Goal: Task Accomplishment & Management: Manage account settings

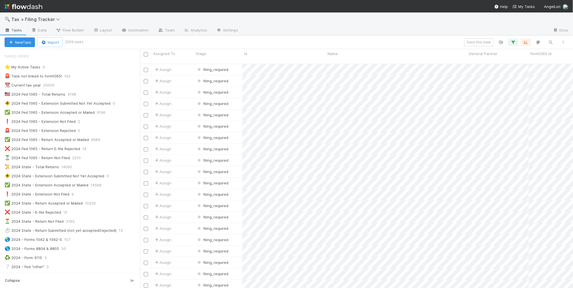
scroll to position [224, 427]
click at [116, 157] on div "⏳ 2024 Fed 1065 - Return Not Filed 2210" at bounding box center [72, 157] width 135 height 7
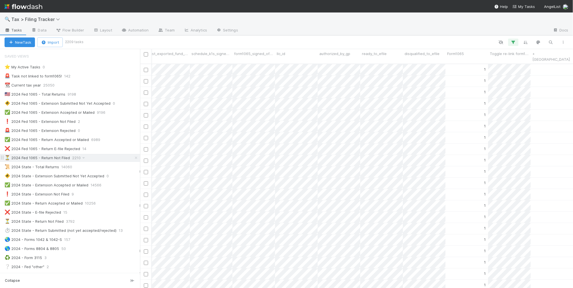
click at [99, 161] on div "⏳ 2024 Fed 1065 - Return Not Filed 2210" at bounding box center [72, 157] width 135 height 7
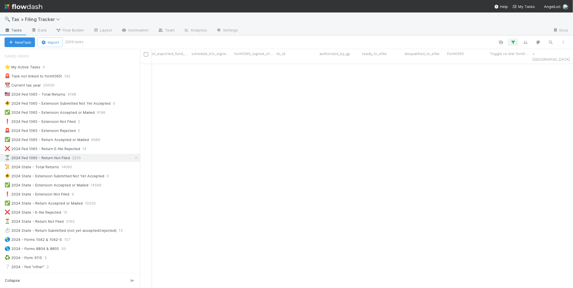
scroll to position [0, 934]
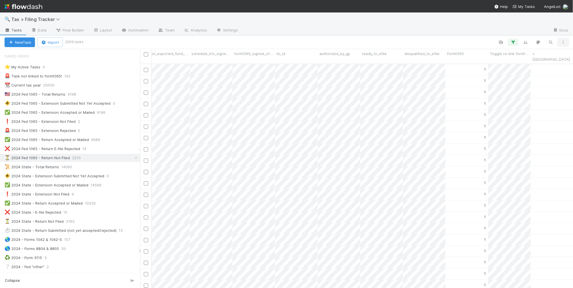
click at [561, 43] on icon "button" at bounding box center [563, 42] width 6 height 3
click at [473, 34] on div "View as list Comments Export view to CSV" at bounding box center [286, 144] width 573 height 288
click at [481, 26] on div "View as list Comments Export view to CSV" at bounding box center [286, 144] width 573 height 288
click at [514, 44] on icon "button" at bounding box center [513, 42] width 6 height 5
click at [355, 126] on link "And.." at bounding box center [353, 125] width 18 height 8
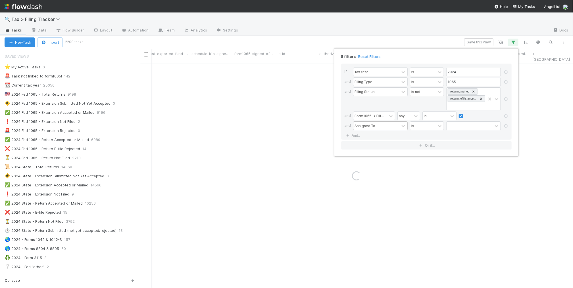
click at [363, 126] on div "Assigned To" at bounding box center [364, 125] width 21 height 5
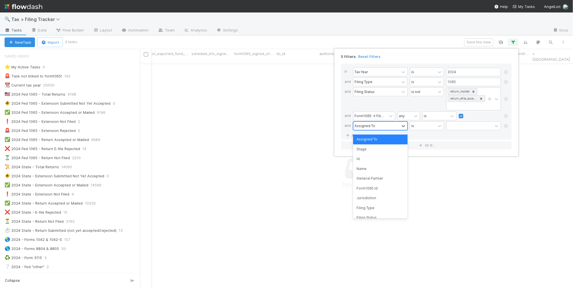
scroll to position [219, 422]
type input "dis"
click at [383, 141] on div "disqualified_to_efile" at bounding box center [380, 140] width 55 height 10
click at [453, 123] on label at bounding box center [453, 123] width 0 height 0
click at [449, 127] on input "checkbox" at bounding box center [448, 127] width 5 height 9
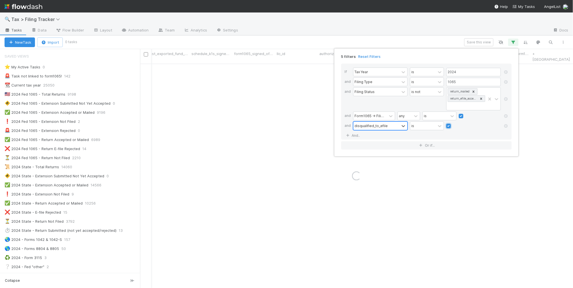
checkbox input "true"
click at [307, 36] on div "5 filters Reset Filters If Tax Year is 2024 and Filing Type is 1065 and Filing …" at bounding box center [286, 144] width 573 height 288
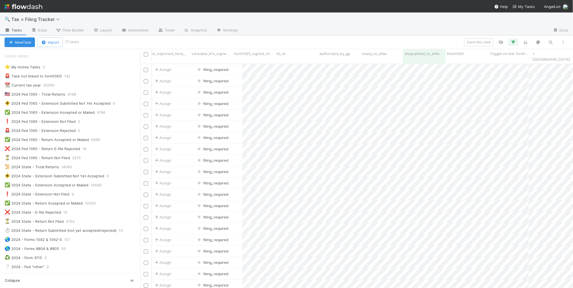
scroll to position [0, 929]
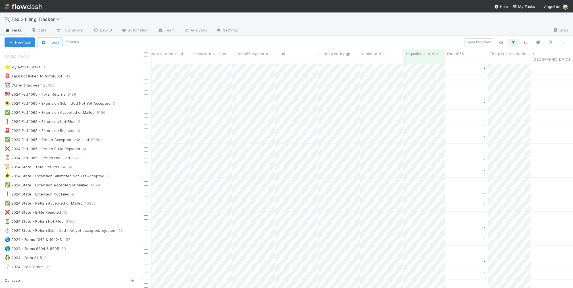
click at [420, 23] on div "🔍 Tax > Filing Tracker" at bounding box center [286, 19] width 573 height 14
click at [435, 19] on div "🔍 Tax > Filing Tracker" at bounding box center [286, 19] width 573 height 14
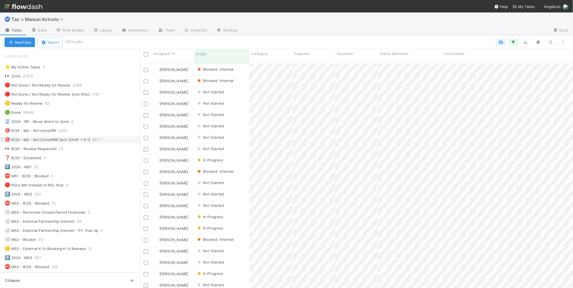
click at [110, 141] on div "🎯 8/29 - MA - Not Done/RRR [w/o GAAP + K-1] 807" at bounding box center [72, 139] width 135 height 7
click at [565, 41] on icon "button" at bounding box center [563, 42] width 6 height 3
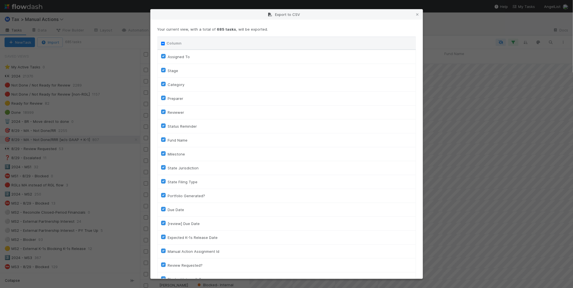
click at [161, 43] on input "Column" at bounding box center [163, 44] width 4 height 4
checkbox input "true"
click at [161, 43] on input "Column" at bounding box center [163, 44] width 4 height 4
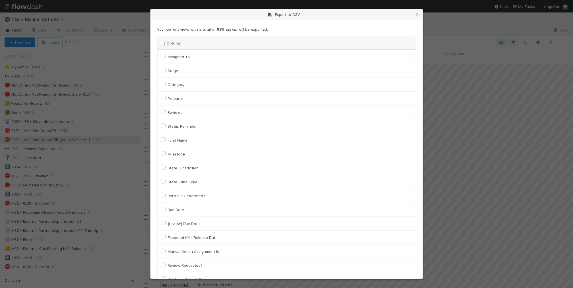
checkbox input "false"
checkbox To "false"
checkbox input "false"
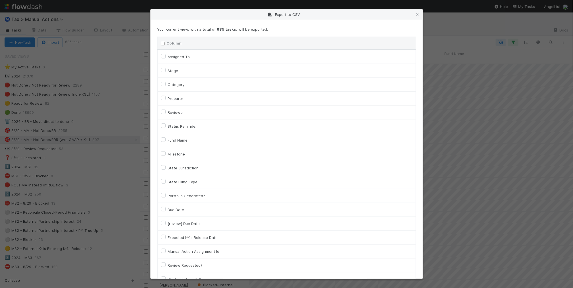
checkbox input "false"
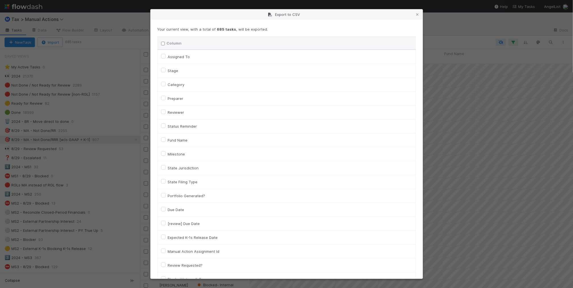
checkbox input "false"
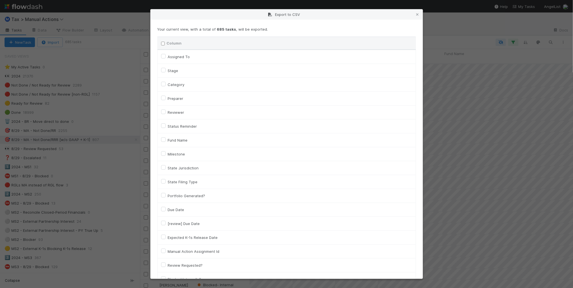
checkbox input "false"
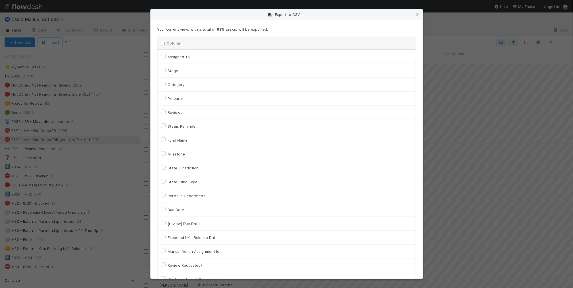
checkbox input "false"
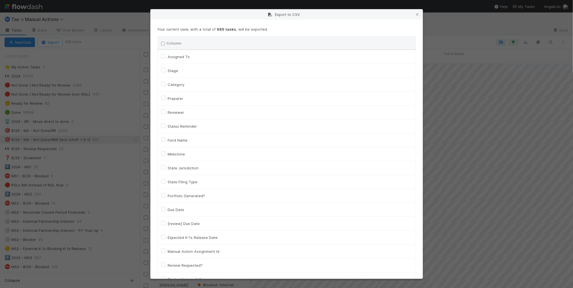
checkbox input "false"
checkbox On "false"
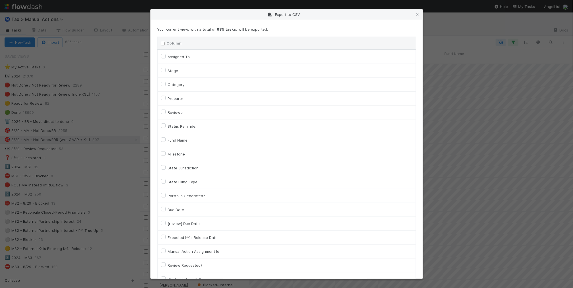
checkbox On "false"
checkbox input "false"
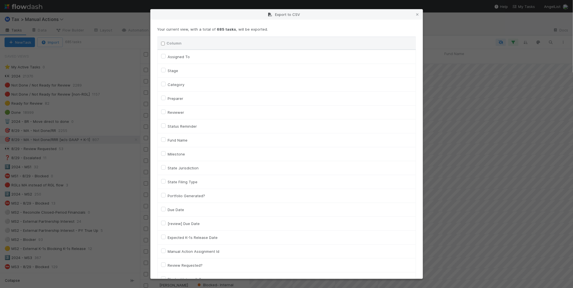
checkbox input "false"
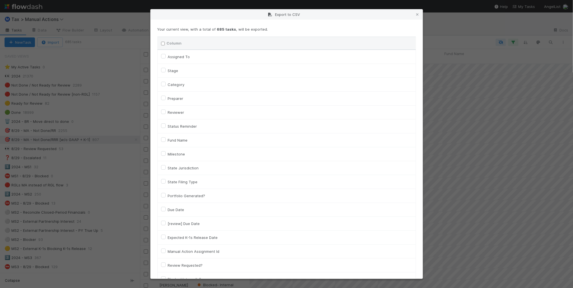
checkbox input "false"
checkbox URL "false"
click at [178, 57] on label "Assigned To" at bounding box center [179, 56] width 22 height 7
click at [165, 57] on To "Assigned To" at bounding box center [163, 55] width 5 height 5
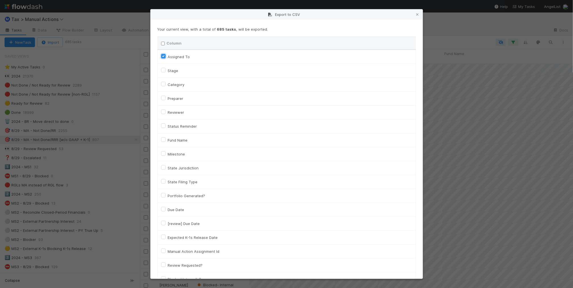
checkbox To "true"
click at [177, 84] on label "Category" at bounding box center [176, 84] width 17 height 7
click at [165, 84] on input "Category" at bounding box center [163, 83] width 5 height 5
checkbox input "true"
click at [180, 140] on label "Fund Name" at bounding box center [178, 140] width 20 height 7
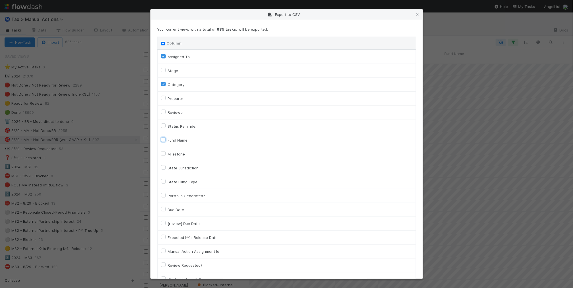
click at [165, 140] on input "Fund Name" at bounding box center [163, 139] width 5 height 5
checkbox input "true"
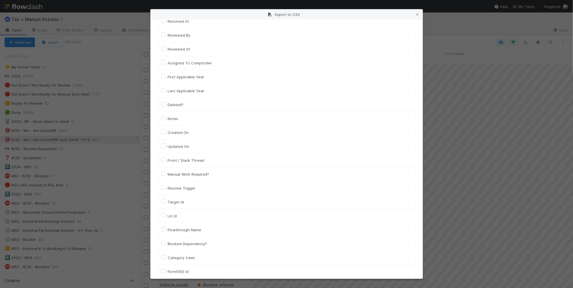
scroll to position [319, 0]
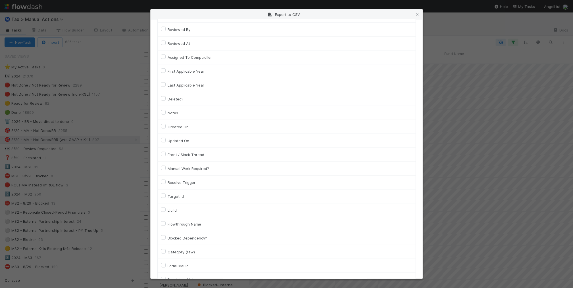
click at [170, 209] on label "Llc Id" at bounding box center [172, 210] width 9 height 7
click at [165, 209] on input "Llc Id" at bounding box center [163, 209] width 5 height 5
checkbox input "true"
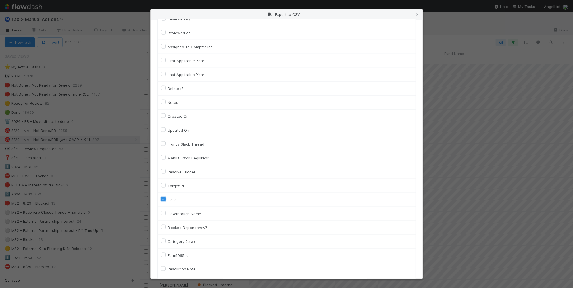
scroll to position [379, 0]
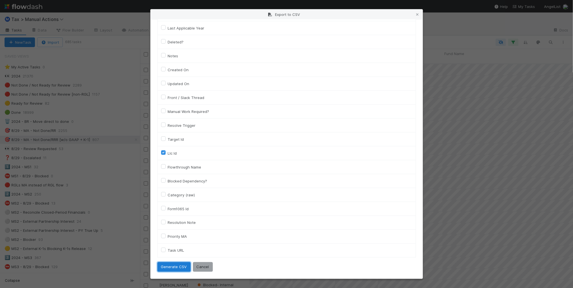
click at [173, 268] on button "Generate CSV" at bounding box center [173, 267] width 33 height 10
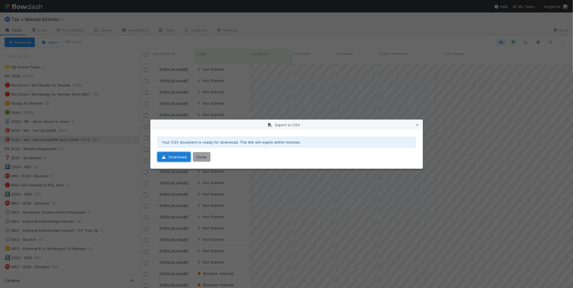
click at [170, 158] on link "Download" at bounding box center [173, 157] width 33 height 10
click at [418, 126] on icon at bounding box center [417, 125] width 6 height 4
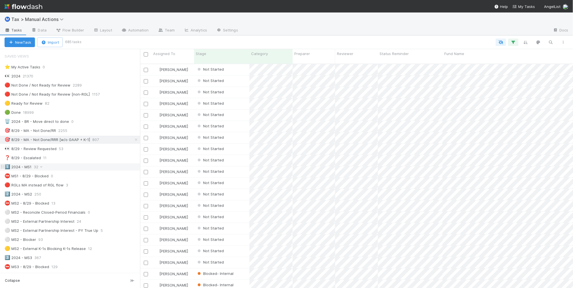
click at [120, 169] on div "1️⃣ 2024 - MS1 32" at bounding box center [72, 167] width 135 height 7
click at [564, 42] on icon "button" at bounding box center [563, 42] width 6 height 3
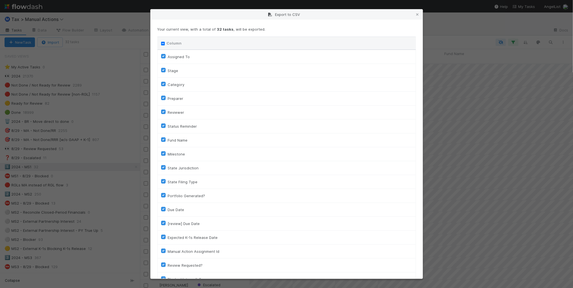
click at [163, 43] on input "Column" at bounding box center [163, 44] width 4 height 4
checkbox input "true"
click at [162, 43] on input "Column" at bounding box center [163, 44] width 4 height 4
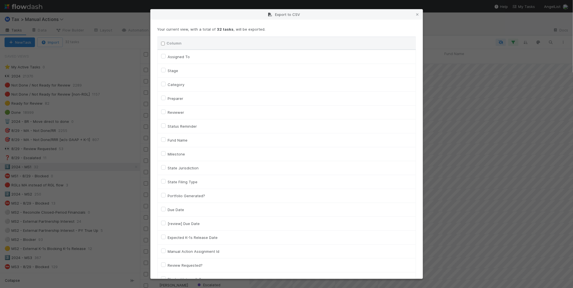
checkbox input "false"
checkbox To "false"
checkbox input "false"
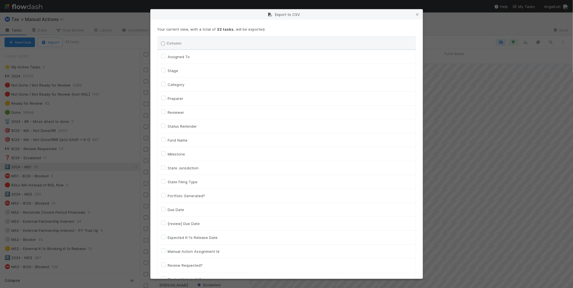
checkbox input "false"
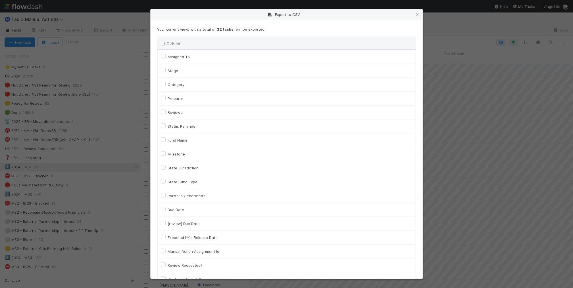
checkbox input "false"
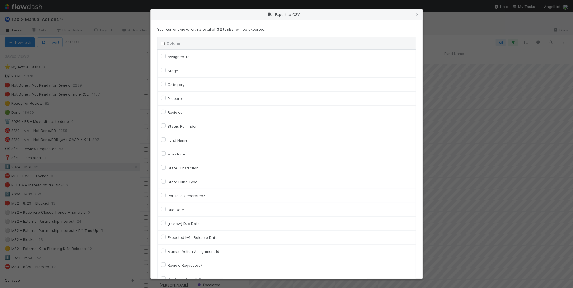
checkbox input "false"
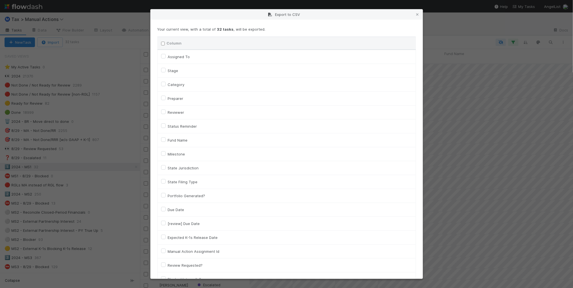
checkbox input "false"
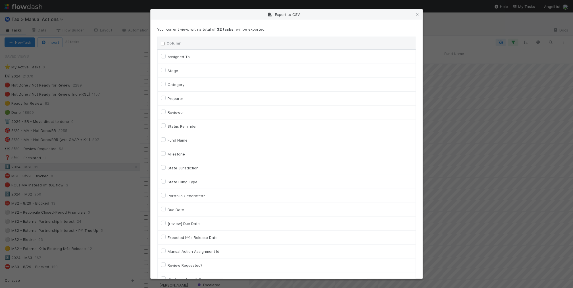
checkbox input "false"
checkbox On "false"
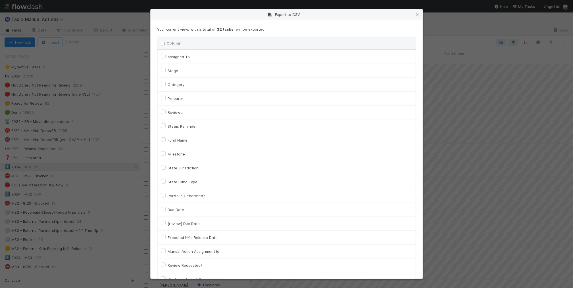
checkbox On "false"
checkbox input "false"
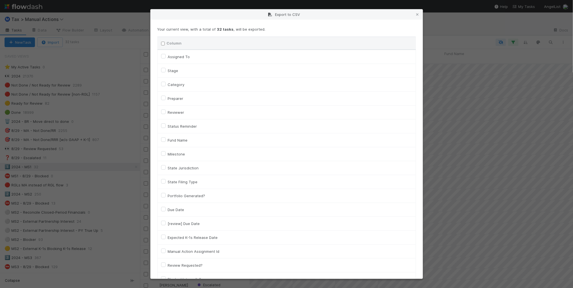
checkbox input "false"
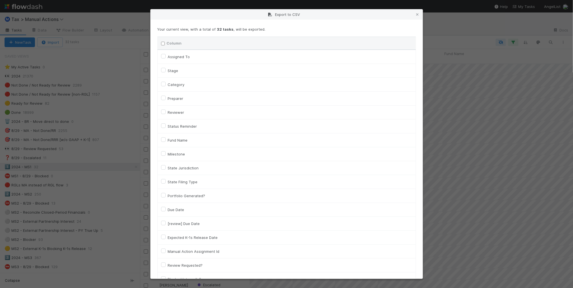
checkbox input "false"
checkbox URL "false"
click at [176, 55] on label "Assigned To" at bounding box center [179, 56] width 22 height 7
click at [165, 55] on To "Assigned To" at bounding box center [163, 55] width 5 height 5
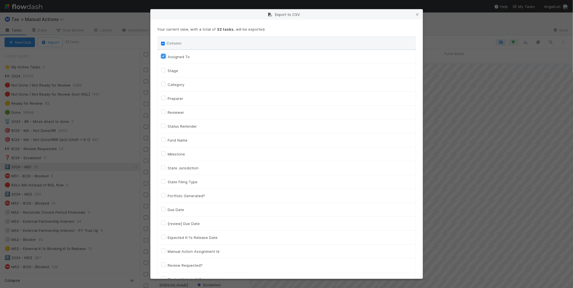
checkbox To "true"
click at [179, 86] on label "Category" at bounding box center [176, 84] width 17 height 7
click at [165, 86] on input "Category" at bounding box center [163, 83] width 5 height 5
checkbox input "true"
click at [183, 143] on label "Fund Name" at bounding box center [178, 140] width 20 height 7
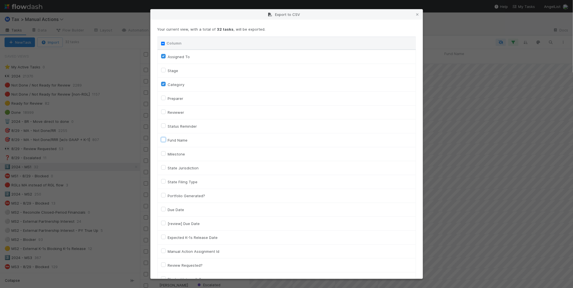
click at [165, 142] on input "Fund Name" at bounding box center [163, 139] width 5 height 5
checkbox input "true"
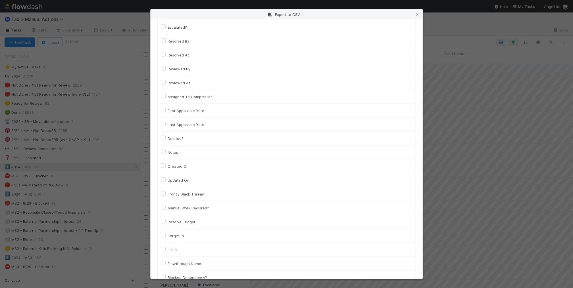
scroll to position [319, 0]
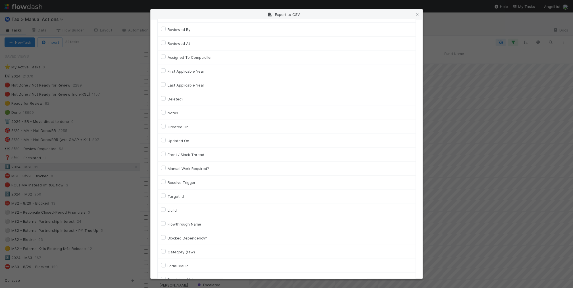
click at [171, 211] on label "Llc Id" at bounding box center [172, 210] width 9 height 7
click at [165, 211] on input "Llc Id" at bounding box center [163, 209] width 5 height 5
checkbox input "true"
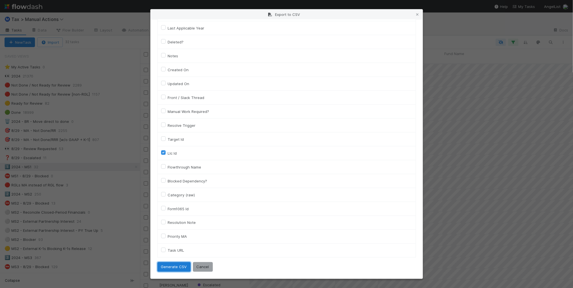
click at [177, 265] on button "Generate CSV" at bounding box center [173, 267] width 33 height 10
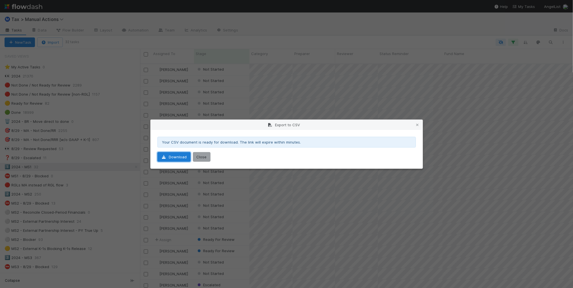
click at [172, 157] on link "Download" at bounding box center [173, 157] width 33 height 10
click at [415, 123] on icon at bounding box center [417, 125] width 6 height 4
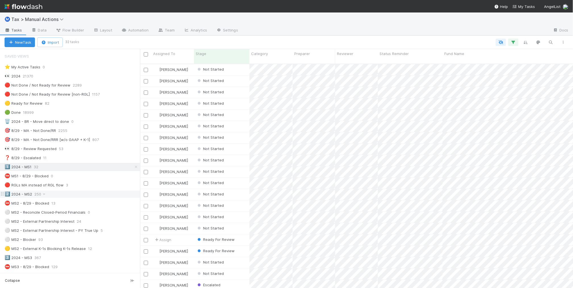
click at [102, 197] on div "2️⃣ 2024 - MS2 250" at bounding box center [72, 194] width 135 height 7
click at [565, 41] on icon "button" at bounding box center [563, 42] width 6 height 3
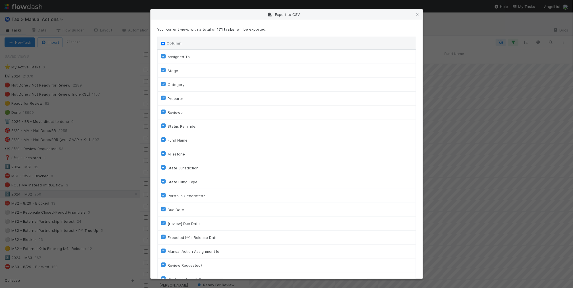
click at [163, 43] on input "Column" at bounding box center [163, 44] width 4 height 4
checkbox input "true"
click at [163, 43] on input "Column" at bounding box center [163, 44] width 4 height 4
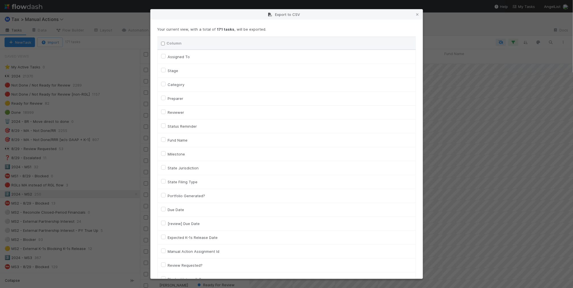
checkbox input "false"
checkbox To "false"
checkbox input "false"
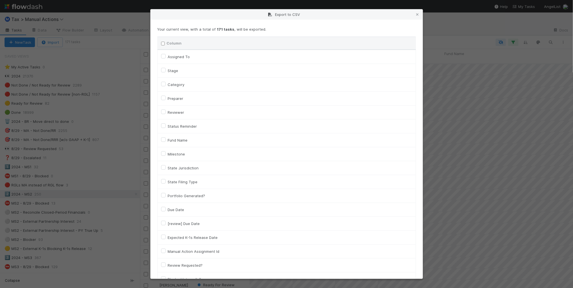
checkbox input "false"
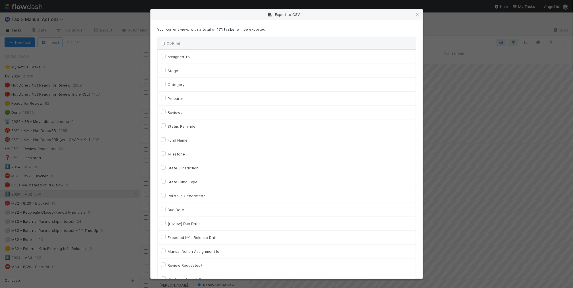
checkbox input "false"
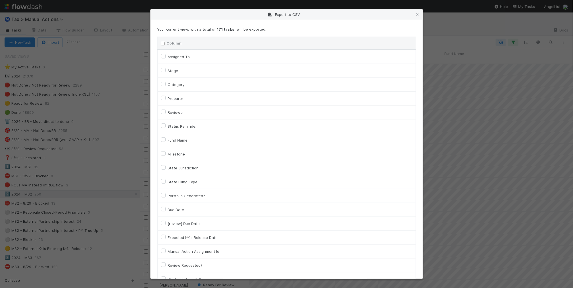
checkbox input "false"
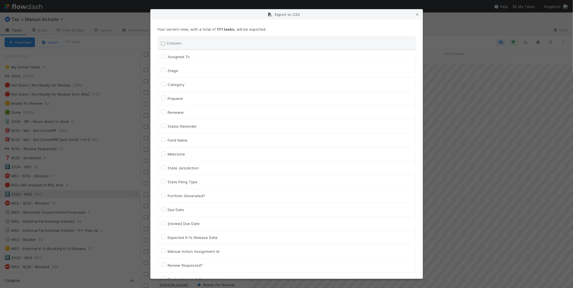
checkbox input "false"
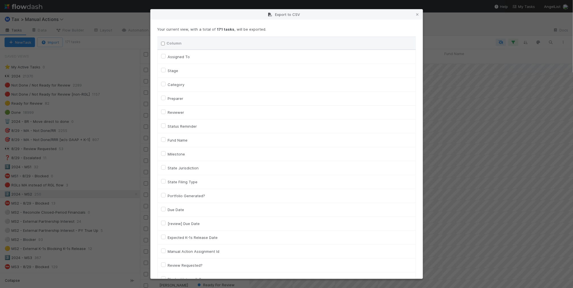
checkbox input "false"
checkbox On "false"
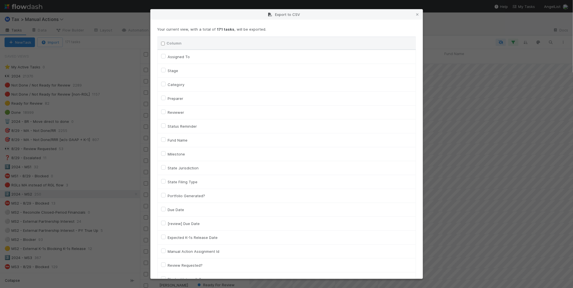
checkbox On "false"
checkbox input "false"
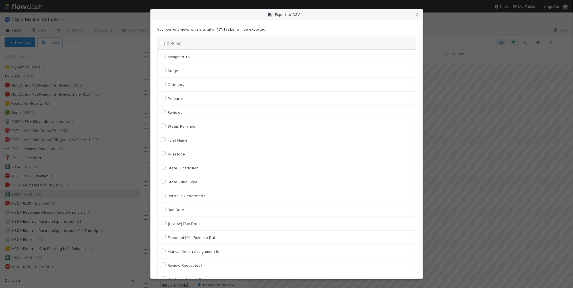
checkbox input "false"
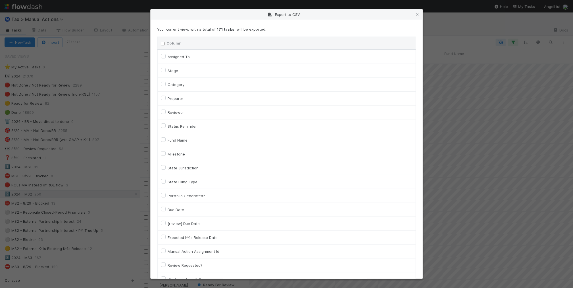
checkbox input "false"
checkbox URL "false"
click at [181, 56] on label "Assigned To" at bounding box center [179, 56] width 22 height 7
click at [165, 56] on To "Assigned To" at bounding box center [163, 55] width 5 height 5
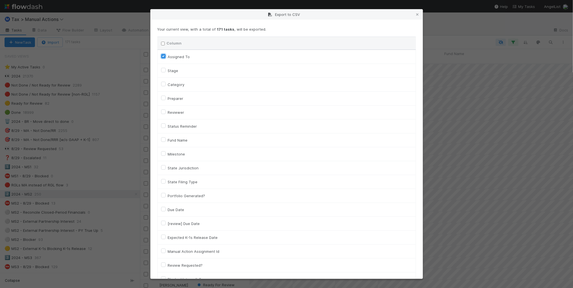
checkbox To "true"
click at [180, 85] on label "Category" at bounding box center [176, 84] width 17 height 7
click at [165, 85] on input "Category" at bounding box center [163, 83] width 5 height 5
checkbox input "true"
click at [181, 139] on label "Fund Name" at bounding box center [178, 140] width 20 height 7
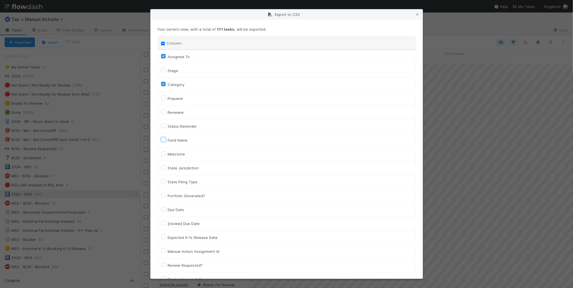
click at [165, 139] on input "Fund Name" at bounding box center [163, 139] width 5 height 5
checkbox input "true"
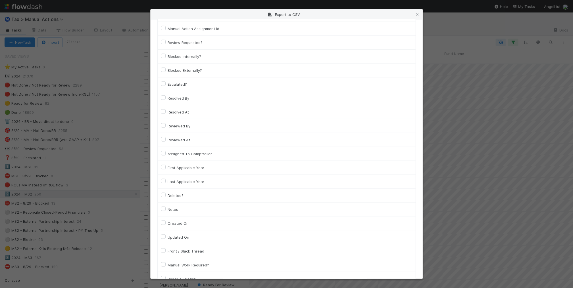
scroll to position [284, 0]
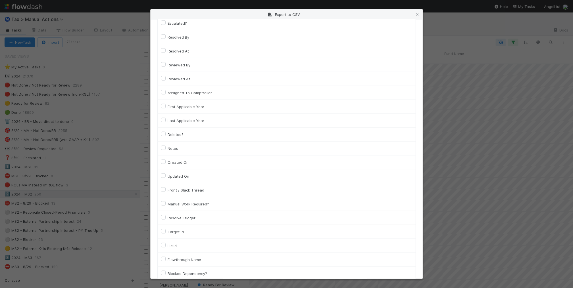
click at [174, 248] on label "Llc Id" at bounding box center [172, 245] width 9 height 7
click at [165, 248] on input "Llc Id" at bounding box center [163, 244] width 5 height 5
checkbox input "true"
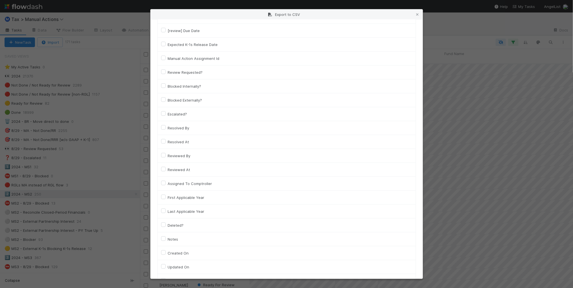
scroll to position [379, 0]
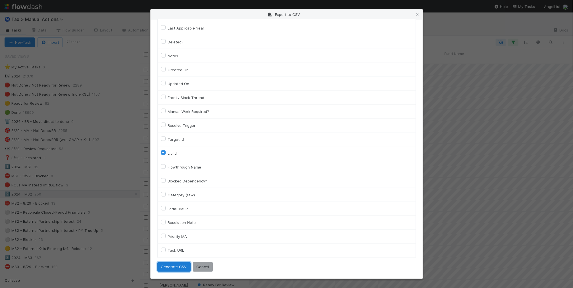
click at [181, 267] on button "Generate CSV" at bounding box center [173, 267] width 33 height 10
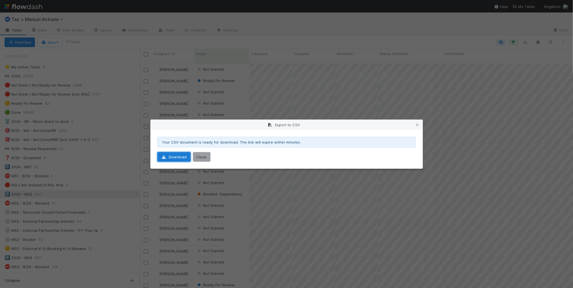
click at [178, 156] on link "Download" at bounding box center [173, 157] width 33 height 10
click at [416, 124] on icon at bounding box center [417, 125] width 6 height 4
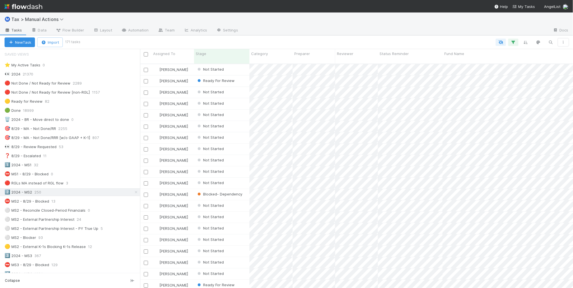
scroll to position [71, 0]
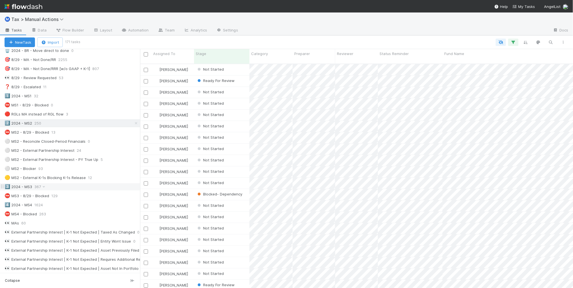
click at [79, 188] on div "3️⃣ 2024 - MS3 367" at bounding box center [72, 186] width 135 height 7
click at [563, 43] on icon "button" at bounding box center [563, 42] width 6 height 3
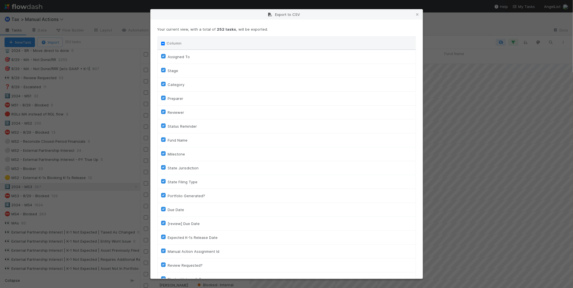
click at [162, 42] on input "Column" at bounding box center [163, 44] width 4 height 4
checkbox input "true"
click at [162, 42] on input "Column" at bounding box center [163, 44] width 4 height 4
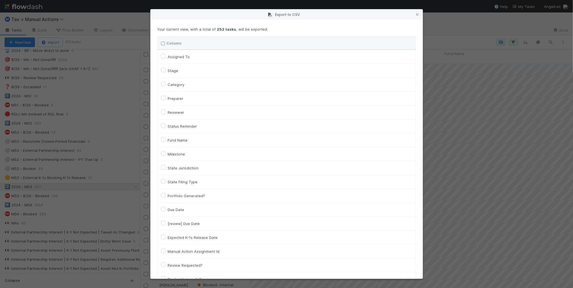
checkbox input "false"
checkbox To "false"
checkbox input "false"
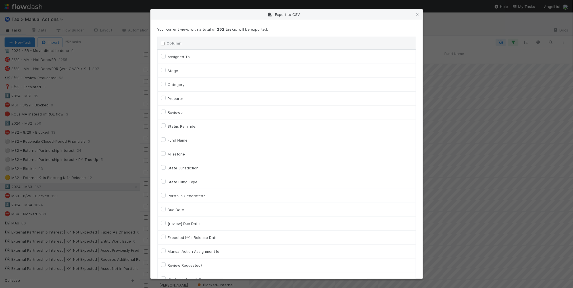
checkbox input "false"
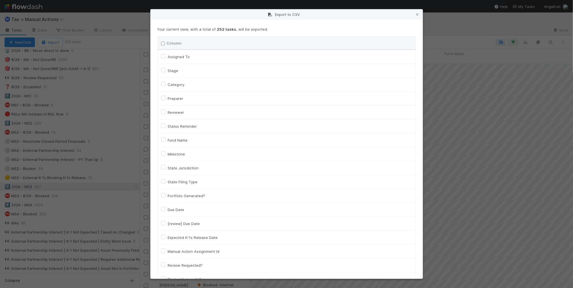
checkbox input "false"
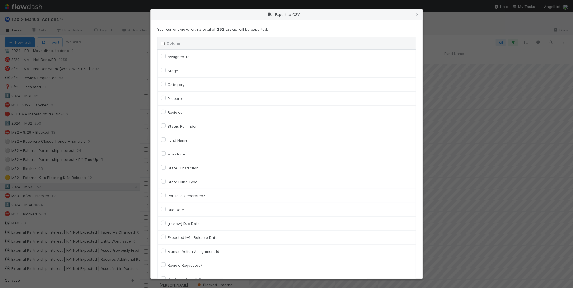
checkbox input "false"
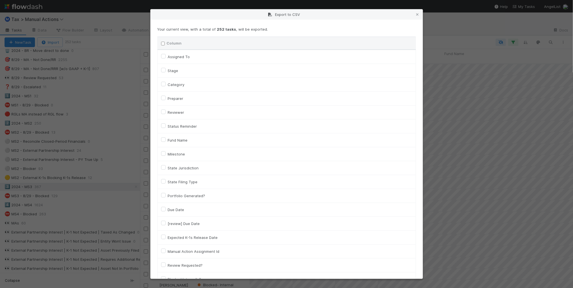
checkbox input "false"
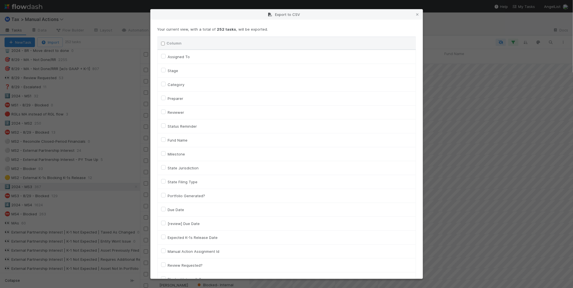
checkbox input "false"
checkbox On "false"
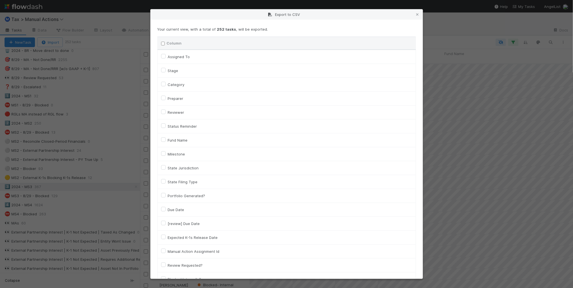
checkbox On "false"
checkbox input "false"
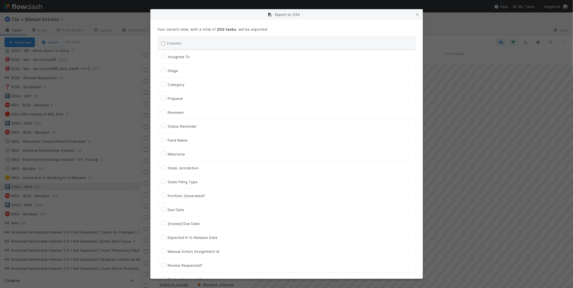
checkbox input "false"
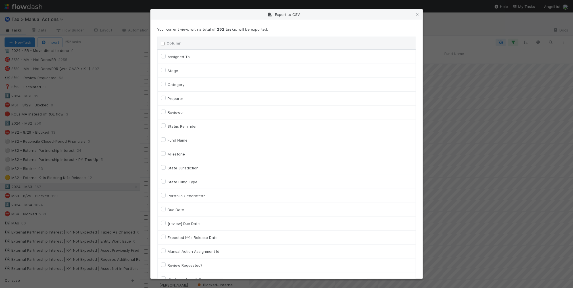
checkbox input "false"
checkbox URL "false"
click at [173, 56] on label "Assigned To" at bounding box center [179, 56] width 22 height 7
click at [165, 56] on To "Assigned To" at bounding box center [163, 55] width 5 height 5
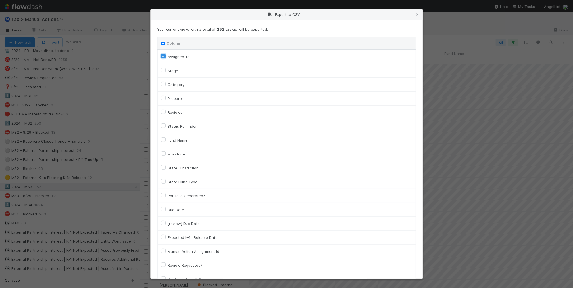
checkbox To "true"
click at [177, 81] on label "Category" at bounding box center [176, 84] width 17 height 7
click at [165, 81] on input "Category" at bounding box center [163, 83] width 5 height 5
checkbox input "true"
click at [174, 139] on label "Fund Name" at bounding box center [178, 140] width 20 height 7
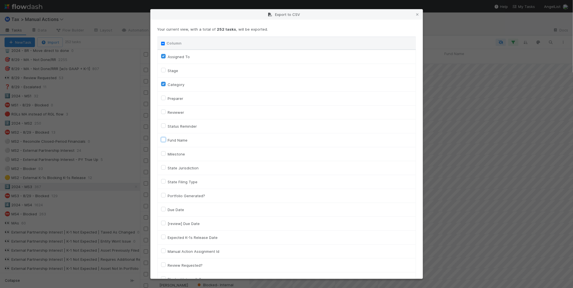
click at [165, 139] on input "Fund Name" at bounding box center [163, 139] width 5 height 5
checkbox input "true"
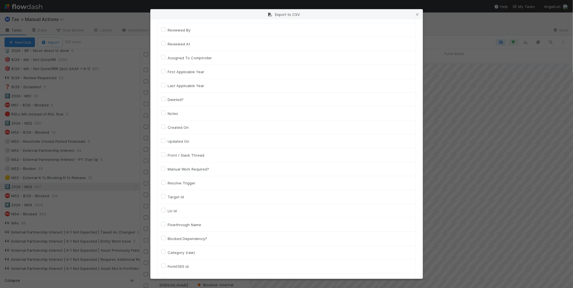
scroll to position [319, 0]
click at [175, 210] on label "Llc Id" at bounding box center [172, 210] width 9 height 7
click at [165, 210] on input "Llc Id" at bounding box center [163, 209] width 5 height 5
checkbox input "true"
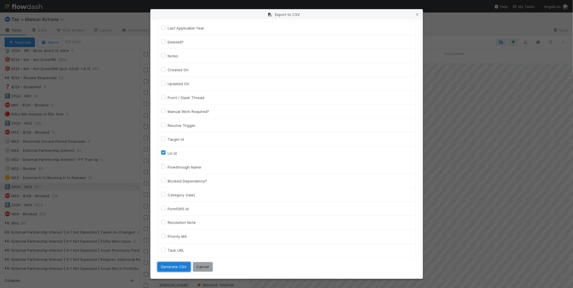
click at [173, 266] on button "Generate CSV" at bounding box center [173, 267] width 33 height 10
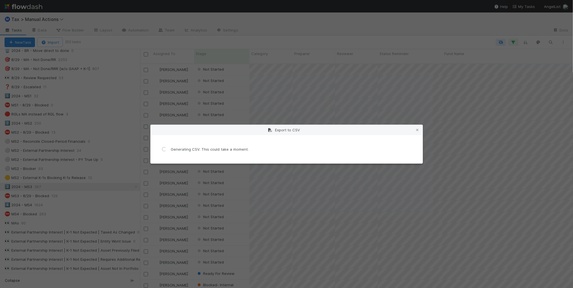
scroll to position [0, 0]
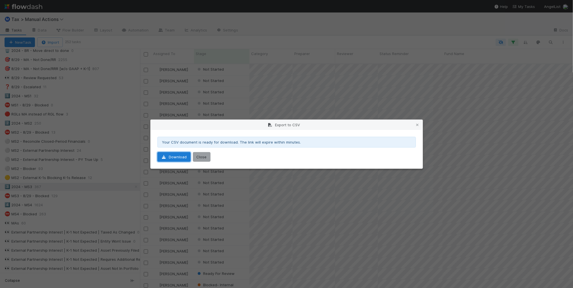
click at [168, 158] on link "Download" at bounding box center [173, 157] width 33 height 10
click at [418, 125] on icon at bounding box center [417, 125] width 6 height 4
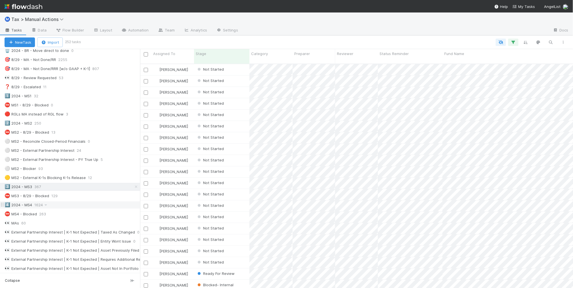
click at [87, 209] on div "4️⃣ 2024 - MS4 1624" at bounding box center [72, 205] width 135 height 7
click at [562, 45] on button "button" at bounding box center [563, 42] width 10 height 7
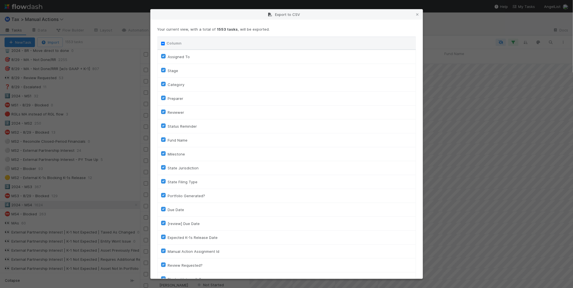
click at [162, 43] on input "Column" at bounding box center [163, 44] width 4 height 4
click at [175, 55] on label "Assigned To" at bounding box center [179, 56] width 22 height 7
click at [165, 55] on To "Assigned To" at bounding box center [163, 55] width 5 height 5
click at [174, 86] on label "Category" at bounding box center [176, 84] width 17 height 7
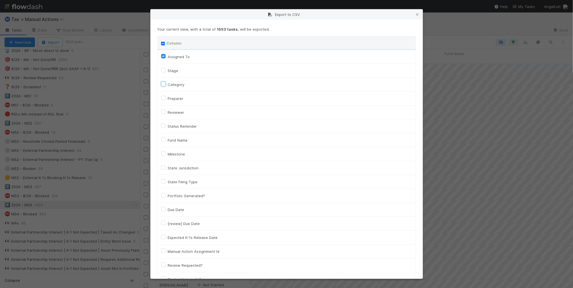
click at [165, 86] on input "Category" at bounding box center [163, 83] width 5 height 5
click at [178, 141] on label "Fund Name" at bounding box center [178, 140] width 20 height 7
click at [165, 141] on input "Fund Name" at bounding box center [163, 139] width 5 height 5
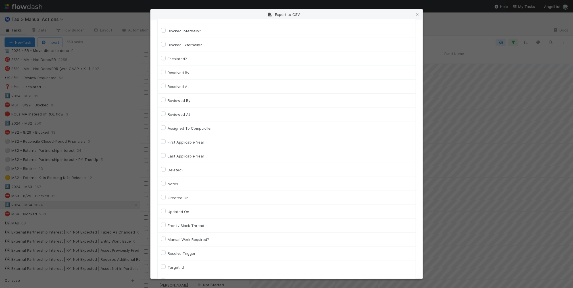
scroll to position [319, 0]
click at [177, 212] on label "Llc Id" at bounding box center [172, 210] width 9 height 7
click at [165, 212] on input "Llc Id" at bounding box center [163, 209] width 5 height 5
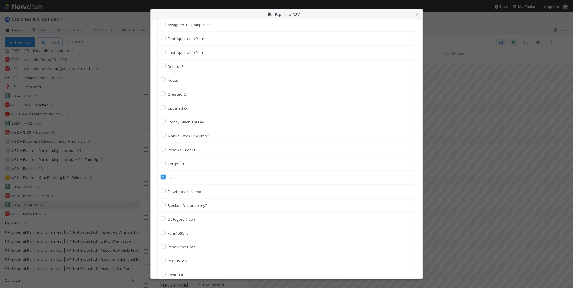
scroll to position [379, 0]
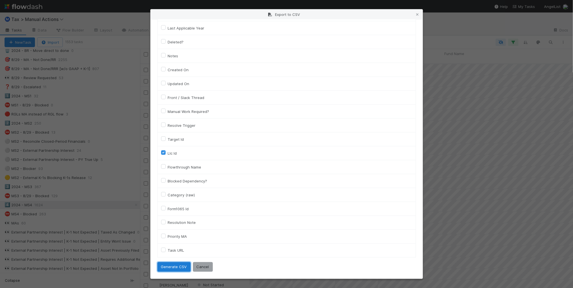
click at [175, 265] on button "Generate CSV" at bounding box center [173, 267] width 33 height 10
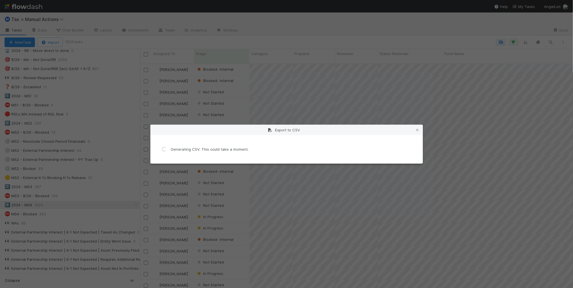
scroll to position [0, 0]
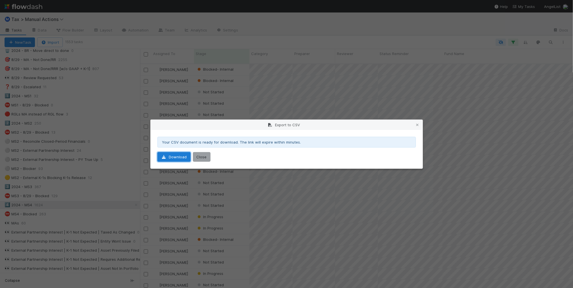
click at [171, 158] on link "Download" at bounding box center [173, 157] width 33 height 10
click at [417, 125] on icon at bounding box center [417, 125] width 6 height 4
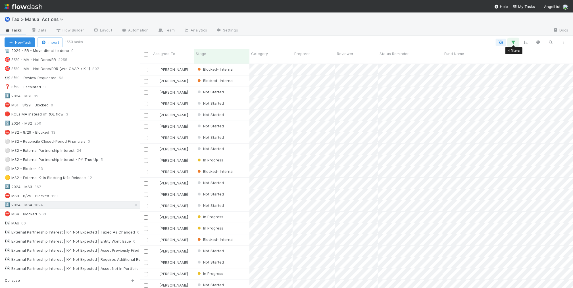
click at [512, 41] on icon "button" at bounding box center [513, 42] width 6 height 5
click at [453, 40] on div "4 filters Reset Filters If Form1065 -> Tax Year any = 2024 and Form1065 -> Fili…" at bounding box center [286, 144] width 573 height 288
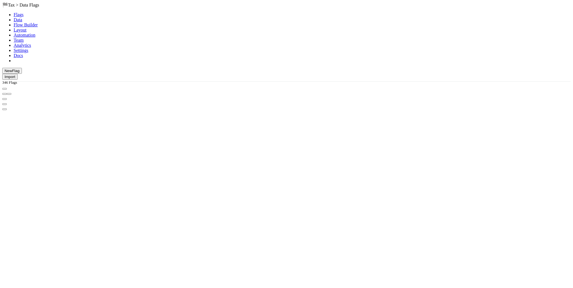
scroll to position [224, 427]
click at [7, 108] on button "button" at bounding box center [4, 109] width 5 height 2
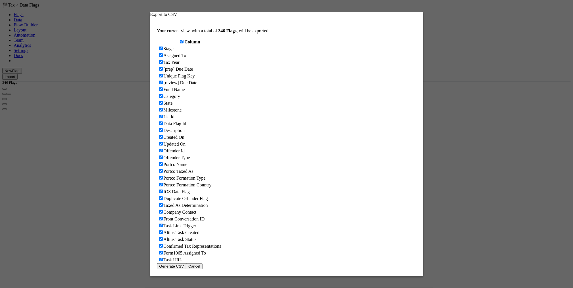
click at [180, 43] on input "Column" at bounding box center [182, 42] width 4 height 4
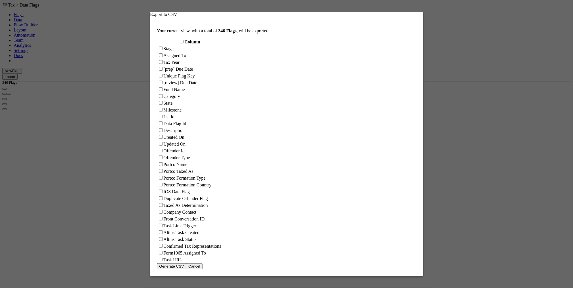
checkbox input "false"
checkbox To "false"
checkbox input "false"
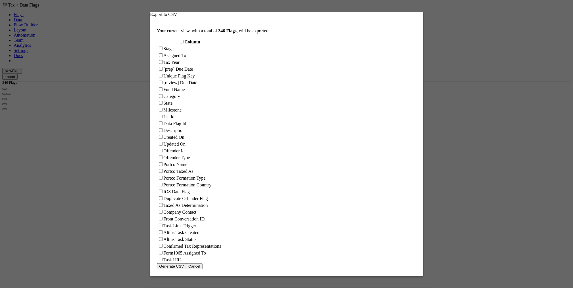
checkbox input "false"
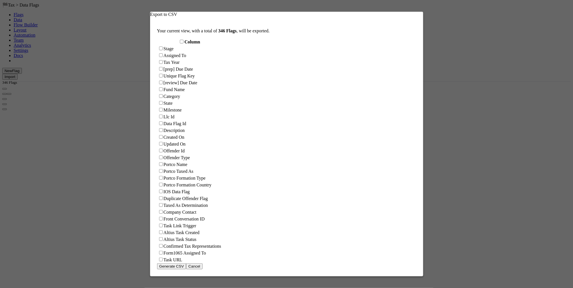
checkbox input "false"
checkbox On "false"
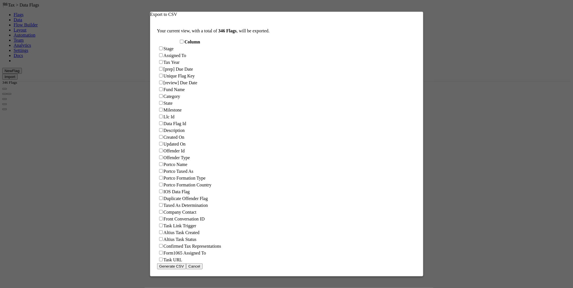
checkbox On "false"
checkbox input "false"
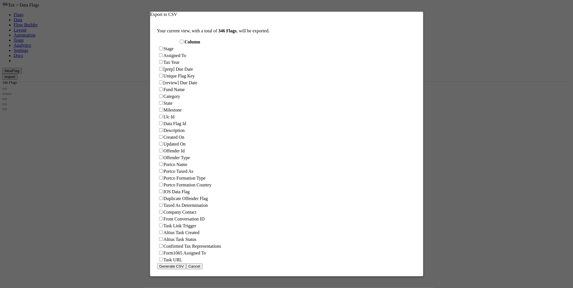
checkbox input "false"
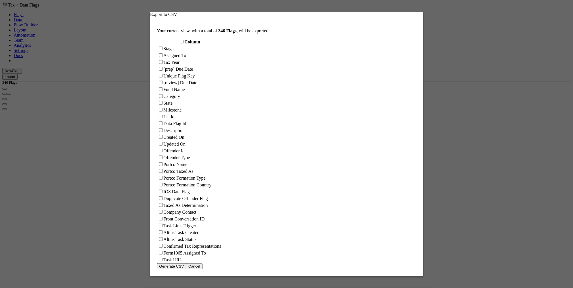
checkbox input "false"
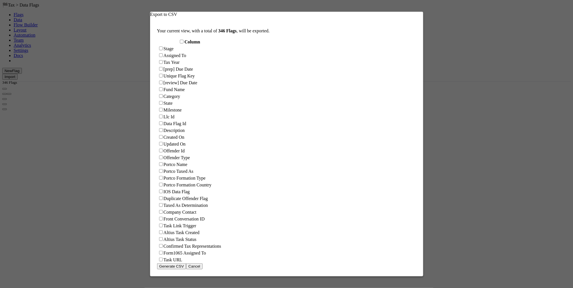
checkbox input "false"
checkbox URL "false"
click at [180, 43] on input "Column" at bounding box center [182, 42] width 4 height 4
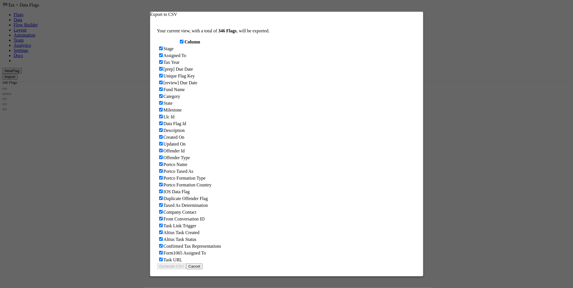
checkbox input "true"
checkbox To "true"
checkbox input "true"
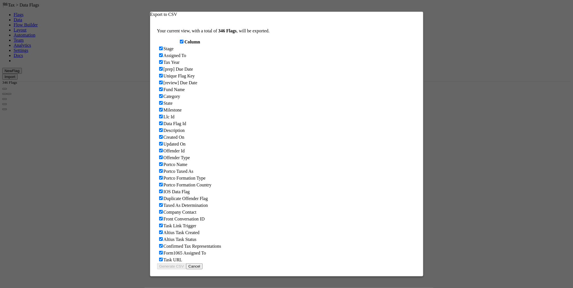
checkbox input "true"
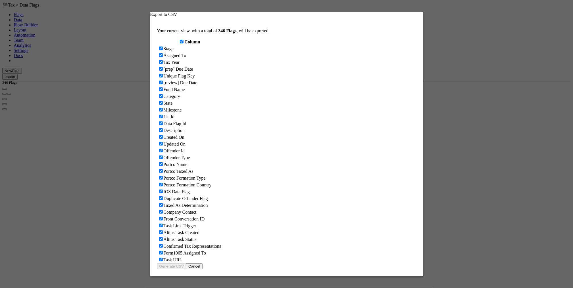
checkbox input "true"
checkbox On "true"
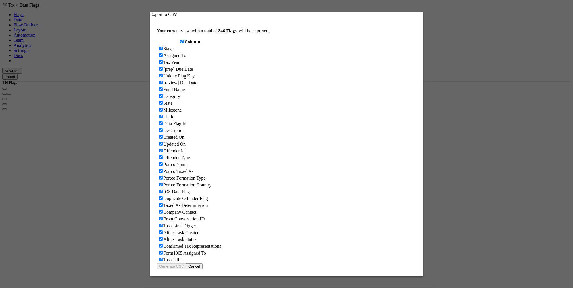
checkbox On "true"
checkbox input "true"
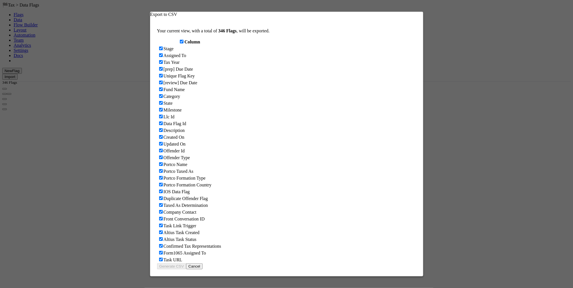
checkbox input "true"
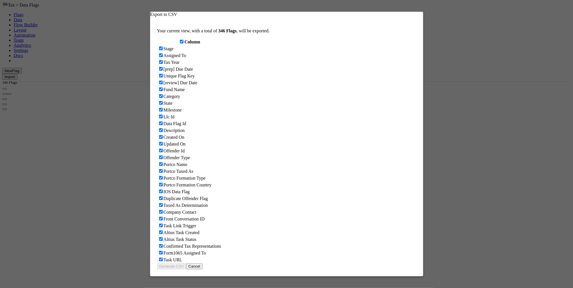
checkbox input "true"
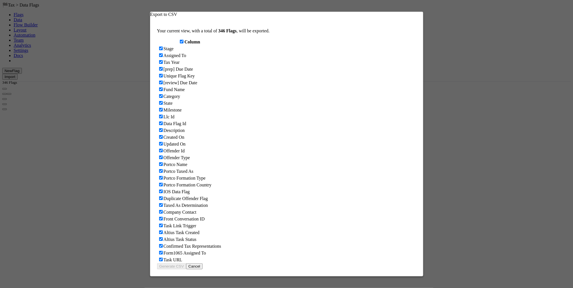
checkbox input "true"
checkbox URL "true"
click at [180, 43] on input "Column" at bounding box center [182, 42] width 4 height 4
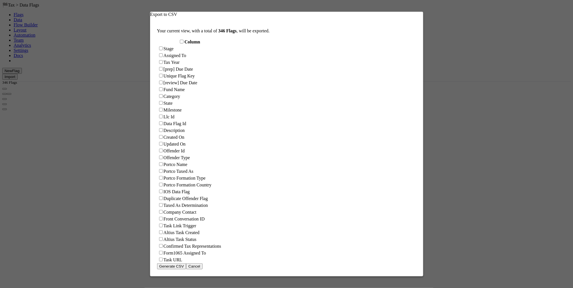
checkbox input "false"
checkbox To "false"
checkbox input "false"
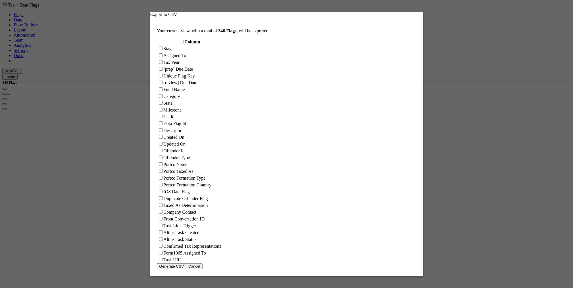
checkbox input "false"
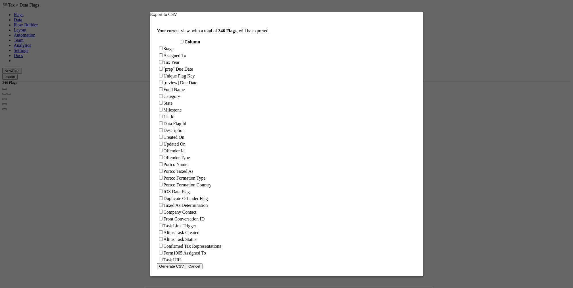
checkbox input "false"
checkbox On "false"
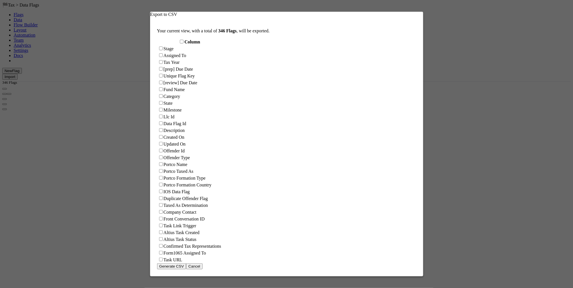
checkbox On "false"
checkbox input "false"
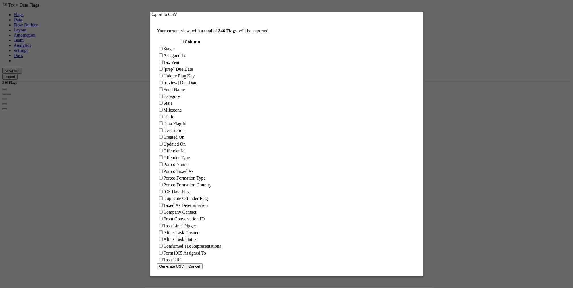
checkbox input "false"
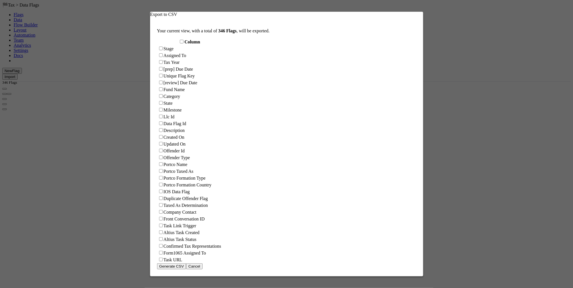
checkbox input "false"
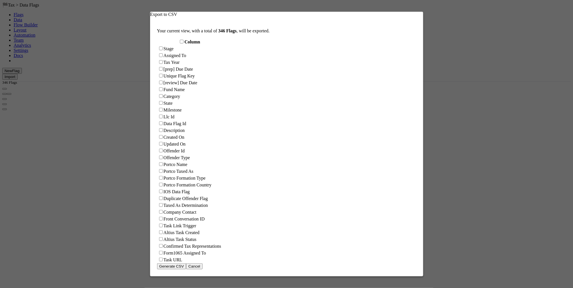
checkbox input "false"
checkbox URL "false"
click at [173, 58] on label "Assigned To" at bounding box center [175, 55] width 23 height 5
click at [163, 57] on To "Assigned To" at bounding box center [161, 55] width 4 height 4
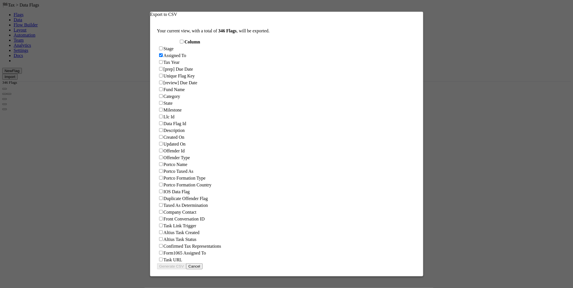
checkbox To "true"
click at [185, 78] on label "Unique Flag Key" at bounding box center [179, 76] width 31 height 5
click at [163, 77] on input "Unique Flag Key" at bounding box center [161, 76] width 4 height 4
checkbox input "true"
click at [179, 92] on label "Fund Name" at bounding box center [174, 89] width 21 height 5
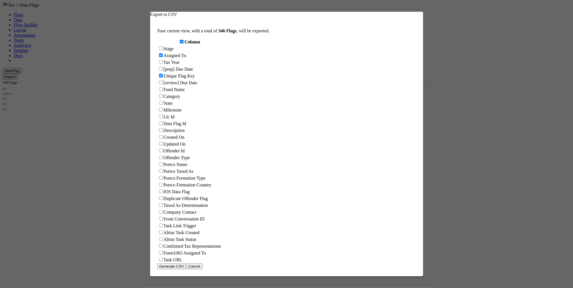
click at [163, 91] on input "Fund Name" at bounding box center [161, 89] width 4 height 4
checkbox input "true"
click at [173, 119] on label "Llc Id" at bounding box center [169, 116] width 11 height 5
click at [163, 118] on input "Llc Id" at bounding box center [161, 117] width 4 height 4
checkbox input "true"
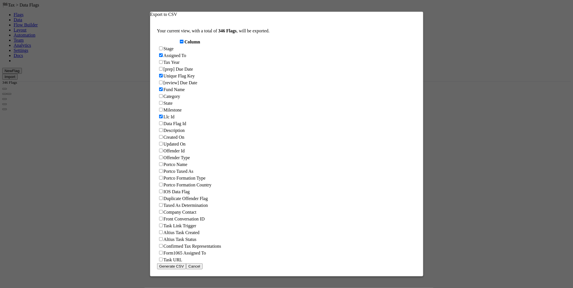
click at [180, 99] on label "Category" at bounding box center [172, 96] width 17 height 5
click at [163, 98] on input "Category" at bounding box center [161, 96] width 4 height 4
checkbox input "true"
click at [168, 265] on button "Generate CSV" at bounding box center [171, 266] width 29 height 6
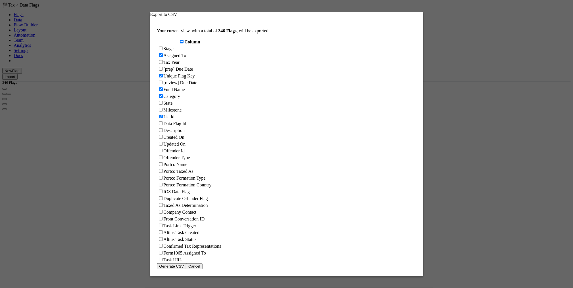
scroll to position [0, 0]
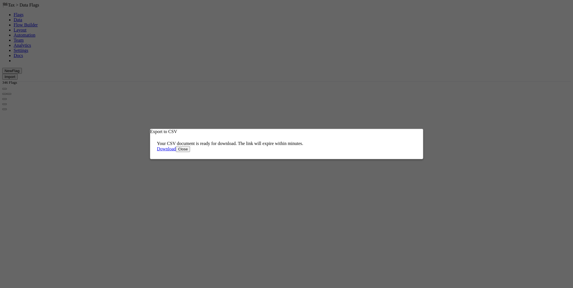
click at [170, 151] on link "Download" at bounding box center [166, 148] width 19 height 5
click at [177, 129] on icon at bounding box center [177, 131] width 0 height 5
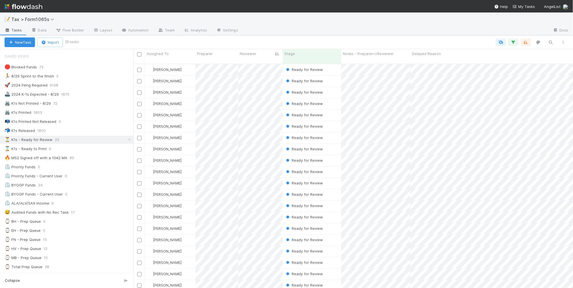
scroll to position [224, 434]
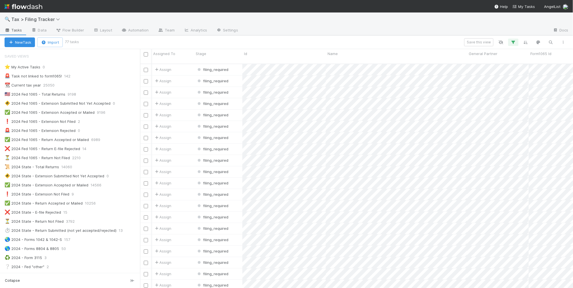
scroll to position [224, 427]
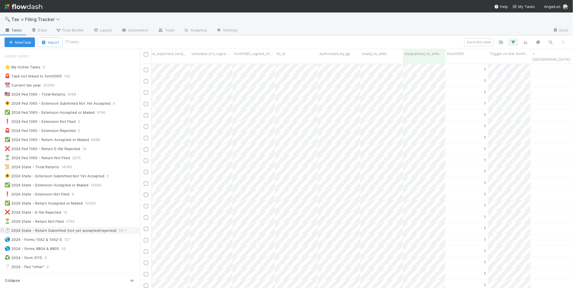
click at [100, 232] on div "⏱️ 2024 State - Return Submitted (not yet accepted/rejected)" at bounding box center [61, 230] width 112 height 7
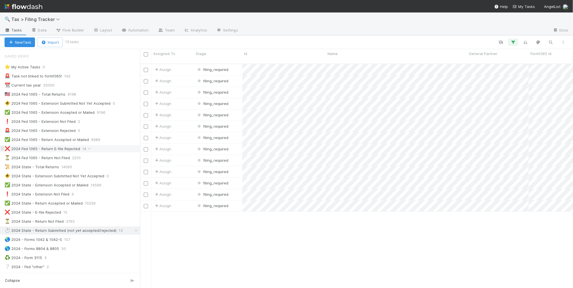
click at [107, 152] on div "❌ 2024 Fed 1065 - Return E-file Rejected 14" at bounding box center [72, 148] width 135 height 7
click at [282, 252] on div "Assign filing_required [DATE] 4:05:56 AM [DATE] 1:32:50 AM 1 Assign filing_requ…" at bounding box center [356, 178] width 433 height 229
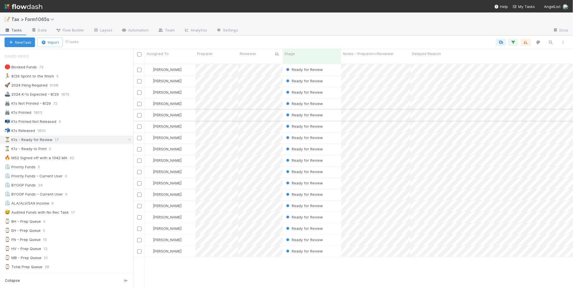
scroll to position [224, 434]
click at [79, 123] on div "📭 K1s Printed Not Released 3" at bounding box center [69, 121] width 129 height 7
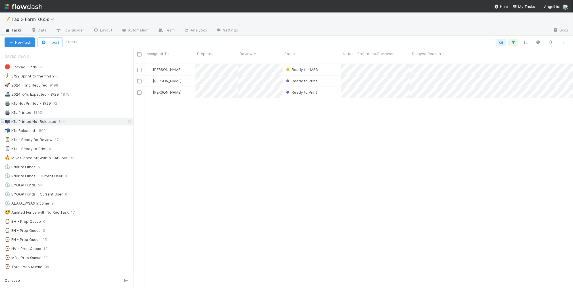
scroll to position [224, 434]
click at [353, 136] on div at bounding box center [286, 144] width 573 height 288
click at [306, 213] on div "[PERSON_NAME] Ready for MS3 [DATE] 3:04:44 PM 11 0 1 0 3 1 5 [PERSON_NAME] Read…" at bounding box center [352, 178] width 439 height 229
click at [85, 142] on div "⏳ K1s - Ready for Review 17" at bounding box center [69, 139] width 129 height 7
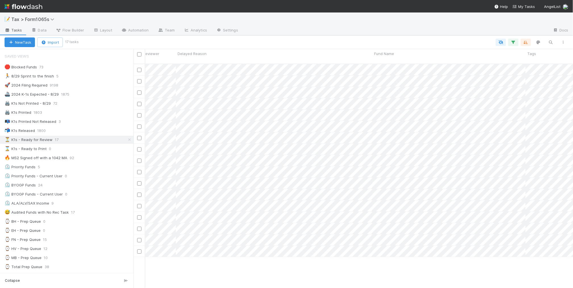
scroll to position [0, 265]
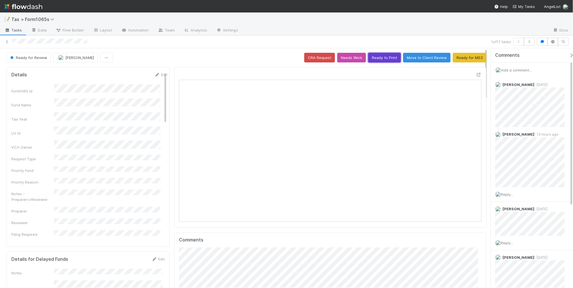
click at [374, 57] on button "Ready to Print" at bounding box center [384, 58] width 33 height 10
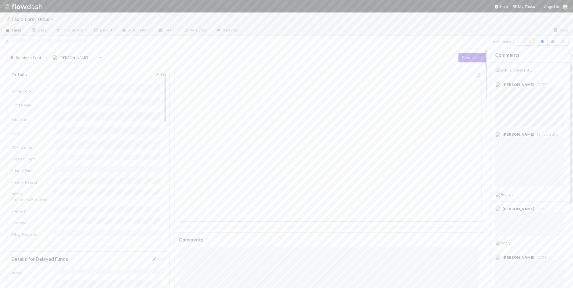
click at [528, 43] on icon "button" at bounding box center [529, 41] width 6 height 3
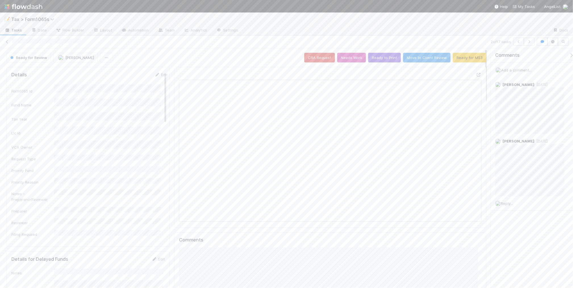
scroll to position [5, 5]
click at [385, 57] on button "Ready to Print" at bounding box center [384, 58] width 33 height 10
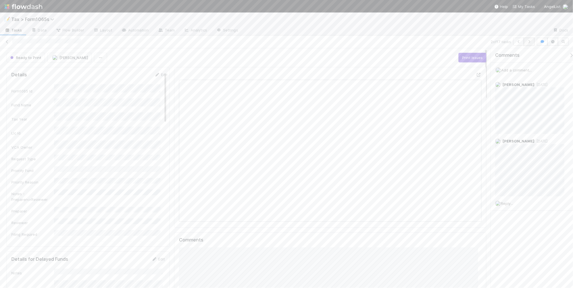
click at [530, 43] on icon "button" at bounding box center [529, 41] width 6 height 3
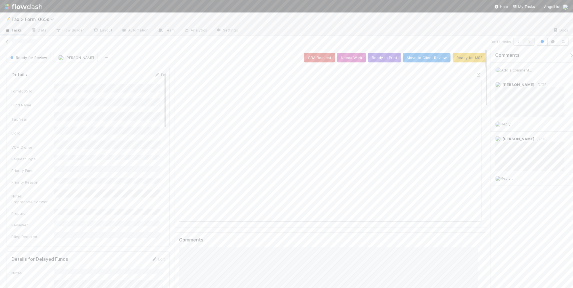
scroll to position [110, 293]
click at [527, 43] on icon "button" at bounding box center [529, 41] width 6 height 3
click at [7, 41] on icon at bounding box center [7, 42] width 6 height 4
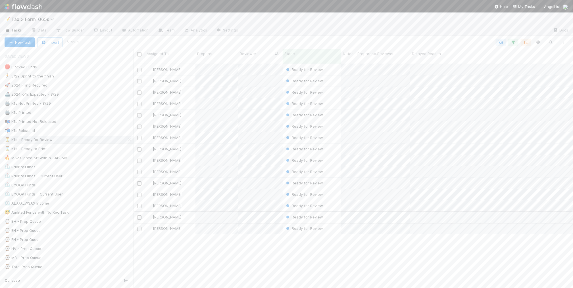
scroll to position [224, 434]
click at [91, 186] on div "⏲️ BYOGP Funds 24" at bounding box center [69, 185] width 129 height 7
click at [283, 51] on span "Stage" at bounding box center [284, 54] width 11 height 6
click at [290, 65] on div "Sort First → Last" at bounding box center [311, 64] width 65 height 9
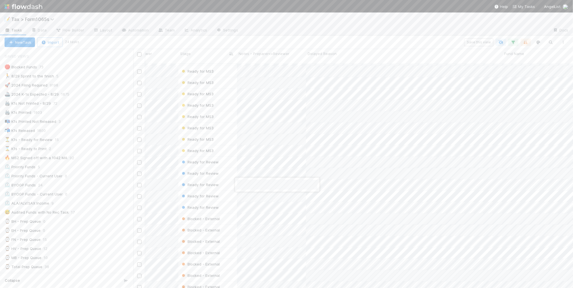
click at [295, 26] on div at bounding box center [286, 144] width 573 height 288
click at [195, 256] on button "Add Comment" at bounding box center [195, 256] width 33 height 10
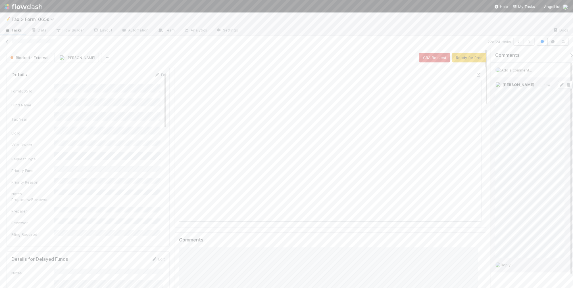
click at [559, 84] on icon at bounding box center [562, 85] width 6 height 4
click at [43, 59] on span "Blocked - External" at bounding box center [28, 57] width 39 height 5
click at [57, 114] on div "Ready for Prep" at bounding box center [45, 113] width 80 height 10
click at [7, 41] on icon at bounding box center [7, 42] width 6 height 4
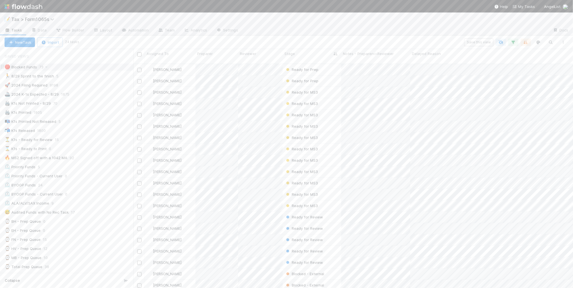
click at [92, 68] on div "🛑 Blocked Funds 73" at bounding box center [69, 67] width 129 height 7
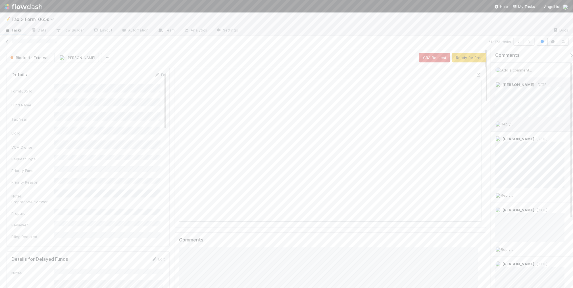
scroll to position [5, 5]
click at [8, 41] on icon at bounding box center [7, 42] width 6 height 4
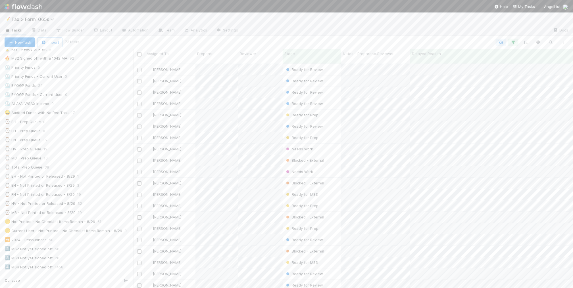
scroll to position [106, 0]
click at [66, 246] on div "2️⃣ MS2 Not yet signed off 56" at bounding box center [69, 242] width 129 height 7
click at [309, 58] on div "Stage" at bounding box center [311, 56] width 58 height 14
click at [306, 54] on div "Stage" at bounding box center [311, 54] width 55 height 6
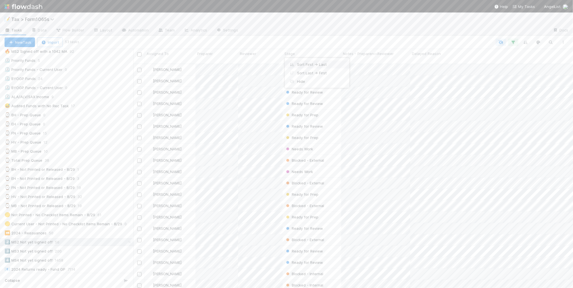
click at [305, 63] on div "Sort First → Last" at bounding box center [316, 64] width 65 height 9
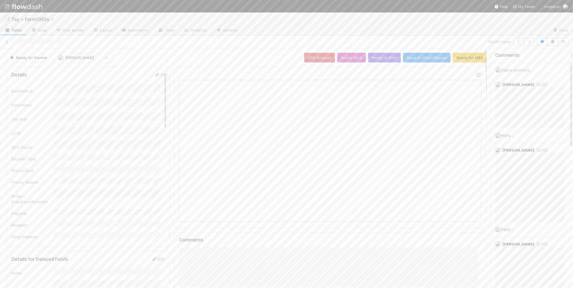
scroll to position [5, 5]
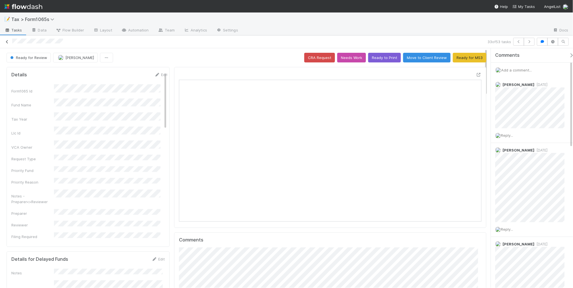
click at [6, 42] on icon at bounding box center [7, 42] width 6 height 4
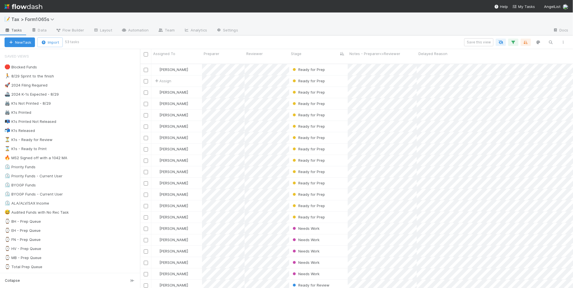
scroll to position [224, 427]
click at [91, 151] on div "⌛ K1s - Ready to Print 1" at bounding box center [72, 148] width 135 height 7
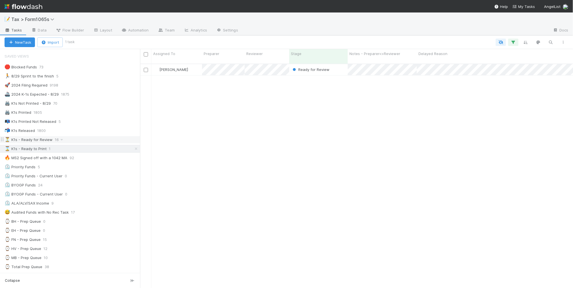
click at [95, 141] on div "⏳ K1s - Ready for Review 16" at bounding box center [72, 139] width 135 height 7
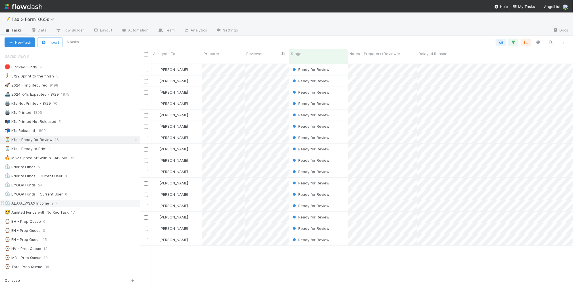
click at [81, 206] on div "⏲️ ALA/ALV/SAX Income 9" at bounding box center [72, 203] width 135 height 7
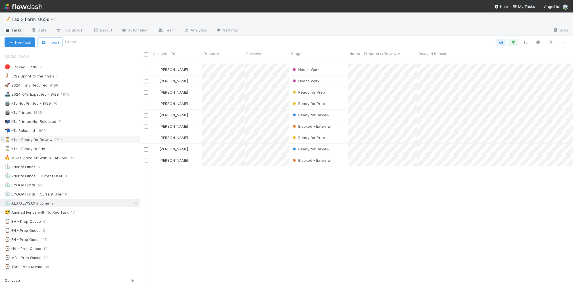
click at [97, 139] on div "⏳ K1s - Ready for Review 16" at bounding box center [72, 139] width 135 height 7
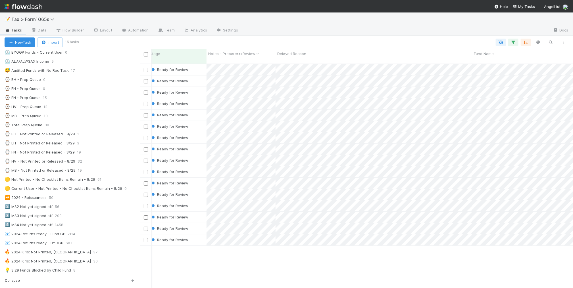
scroll to position [0, 136]
click at [264, 266] on div at bounding box center [286, 144] width 573 height 288
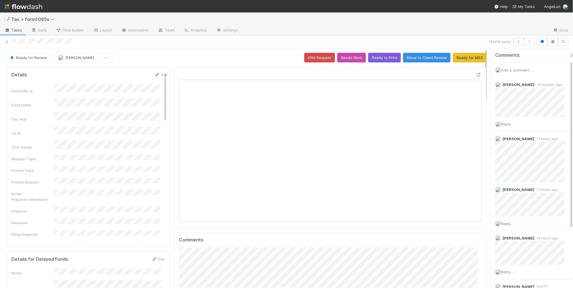
scroll to position [110, 293]
click at [7, 43] on icon at bounding box center [7, 42] width 6 height 4
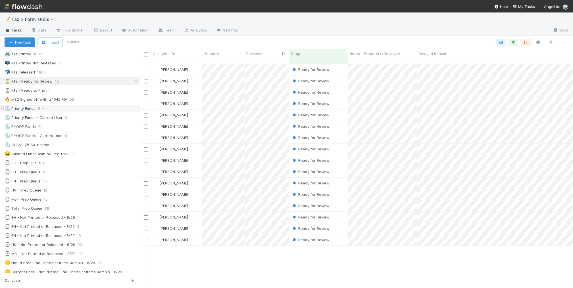
scroll to position [71, 0]
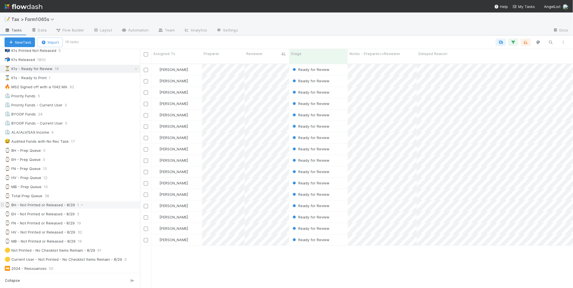
click at [104, 209] on div "⌚ BH - Not Printed or Released - 8/29 1" at bounding box center [72, 205] width 135 height 7
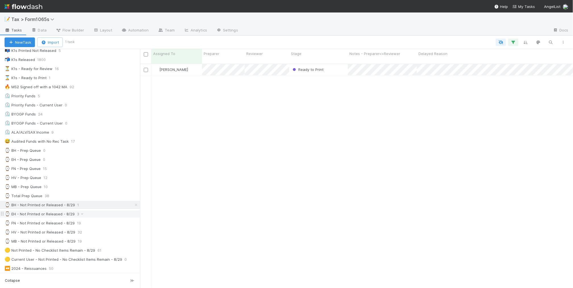
click at [104, 218] on div "⌚ EH - Not Printed or Released - 8/29 3" at bounding box center [72, 214] width 135 height 7
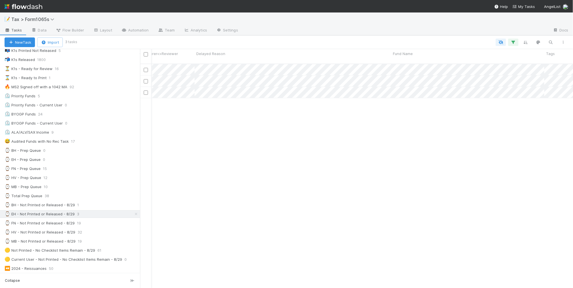
scroll to position [0, 217]
click at [102, 244] on div "⌚ MB - Not Printed or Released - 8/29 19" at bounding box center [72, 241] width 135 height 7
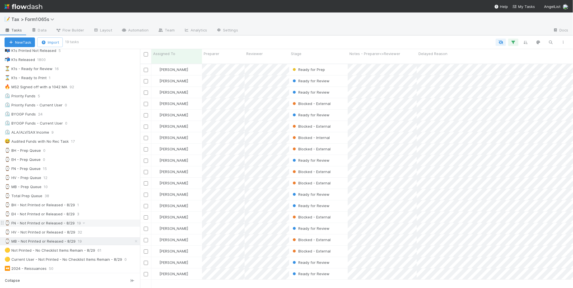
click at [103, 227] on div "⌚ FN - Not Printed or Released - 8/29 19" at bounding box center [72, 223] width 135 height 7
click at [300, 54] on span "Stage" at bounding box center [296, 54] width 11 height 6
click at [305, 64] on div "Sort First → Last" at bounding box center [323, 64] width 65 height 9
click at [93, 236] on div "⌚ HV - Not Printed or Released - 8/29 32" at bounding box center [72, 232] width 135 height 7
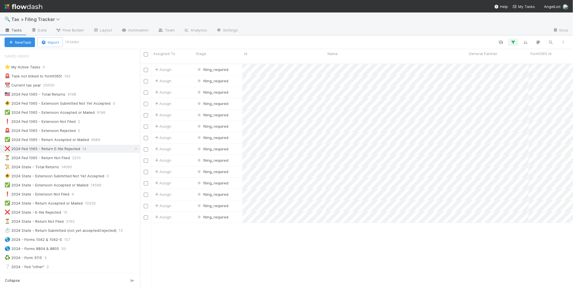
scroll to position [224, 427]
click at [393, 233] on div "Assign filing_required [DATE] 4:05:56 AM [DATE] 1:32:50 AM 1 Assign filing_requ…" at bounding box center [356, 178] width 433 height 229
click at [312, 243] on div "Assign filing_required [DATE] 4:05:56 AM [DATE] 1:32:50 AM 1 Assign filing_requ…" at bounding box center [356, 178] width 433 height 229
